Goal: Contribute content: Add original content to the website for others to see

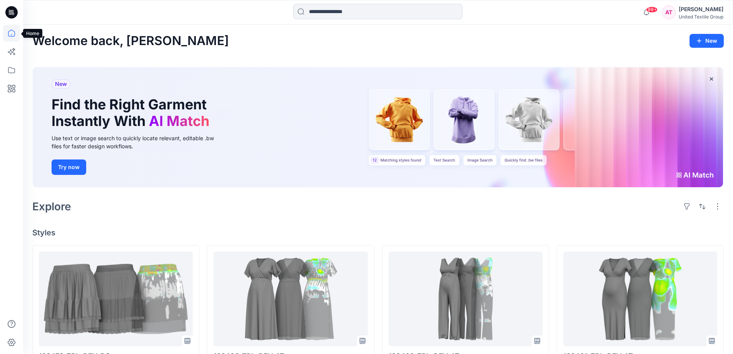
click at [12, 35] on icon at bounding box center [11, 33] width 17 height 17
click at [12, 34] on icon at bounding box center [11, 35] width 0 height 2
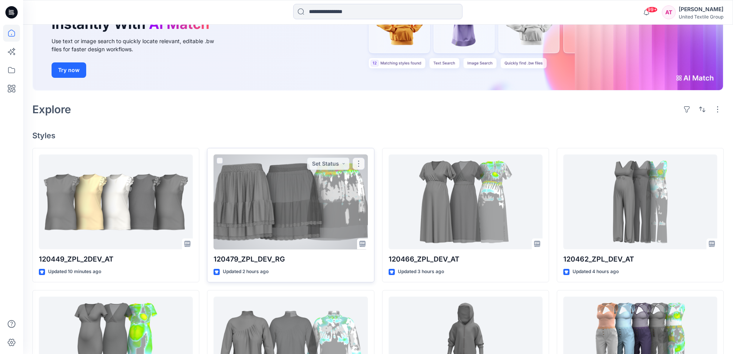
scroll to position [154, 0]
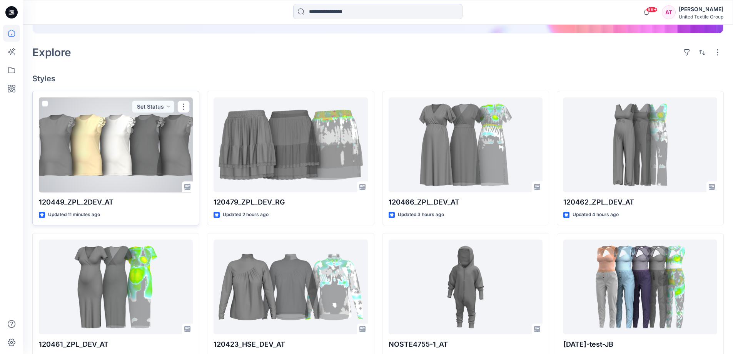
click at [161, 135] on div at bounding box center [116, 144] width 154 height 95
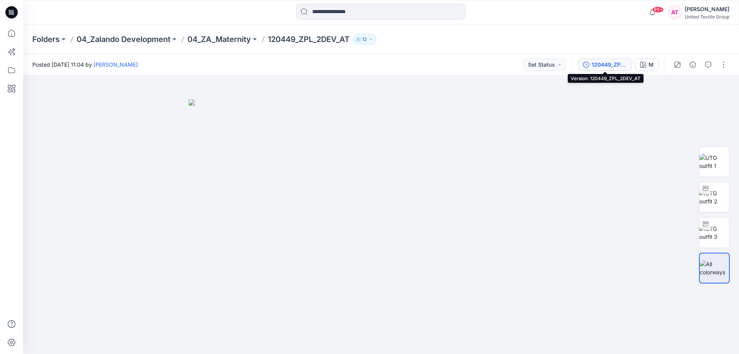
click at [616, 65] on div "120449_ZPL_2DEV_AT" at bounding box center [608, 64] width 35 height 8
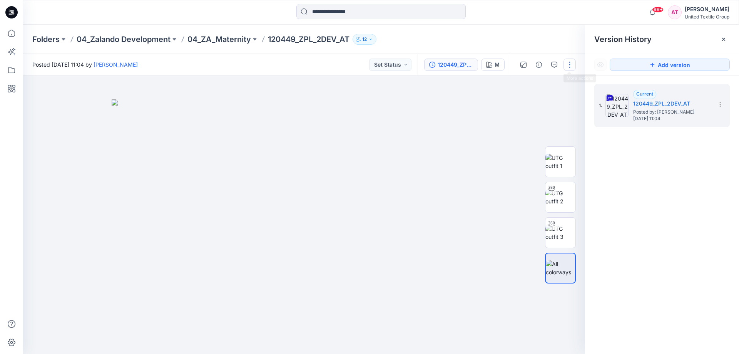
click at [568, 64] on button "button" at bounding box center [569, 64] width 12 height 12
click at [526, 102] on button "Edit" at bounding box center [537, 104] width 71 height 14
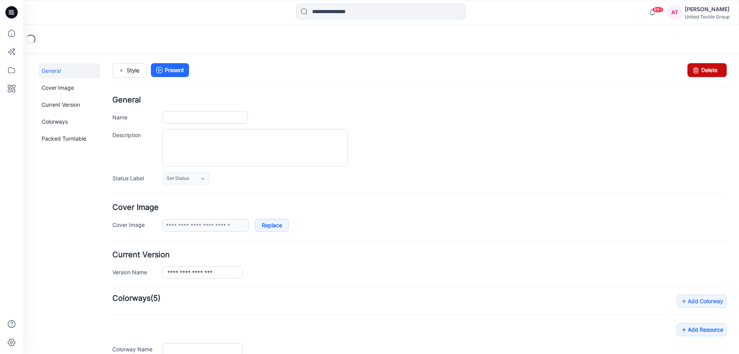
type input "**********"
type input "*"
type input "**********"
click at [694, 69] on icon at bounding box center [695, 70] width 11 height 14
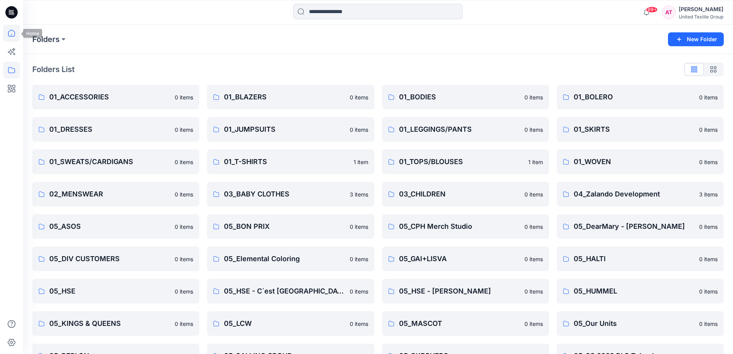
click at [13, 30] on icon at bounding box center [11, 33] width 17 height 17
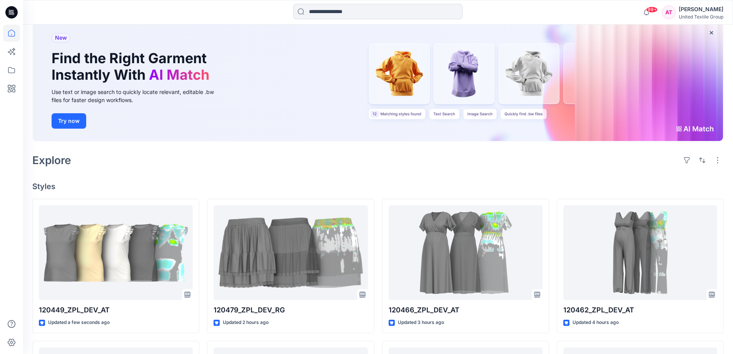
scroll to position [115, 0]
